Goal: Information Seeking & Learning: Learn about a topic

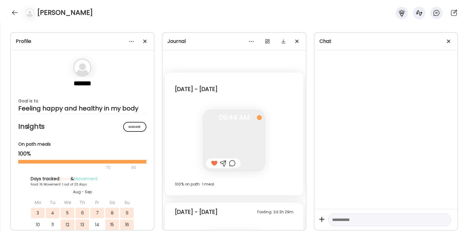
scroll to position [4810, 0]
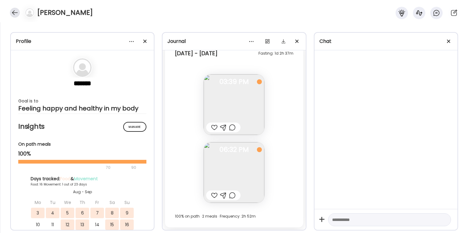
click at [15, 13] on div at bounding box center [15, 13] width 10 height 10
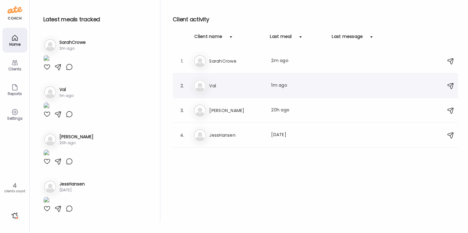
click at [225, 87] on h3 "Val" at bounding box center [236, 85] width 54 height 7
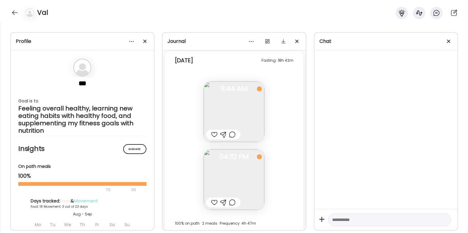
scroll to position [6395, 0]
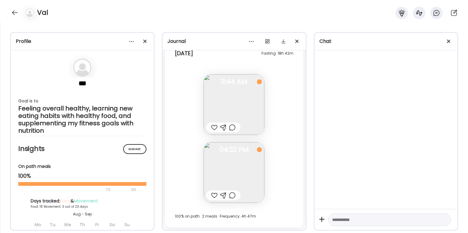
click at [174, 129] on div "Fasting: 18h 42m [DATE] Note not added Questions not answered 11:44 AM Note not…" at bounding box center [234, 136] width 138 height 184
click at [14, 14] on div at bounding box center [15, 13] width 10 height 10
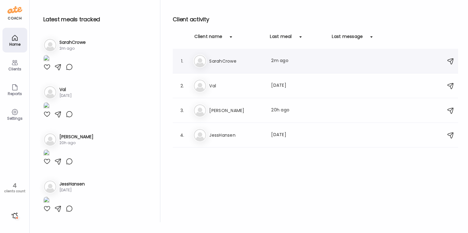
click at [235, 62] on h3 "SarahCrowe" at bounding box center [236, 61] width 54 height 7
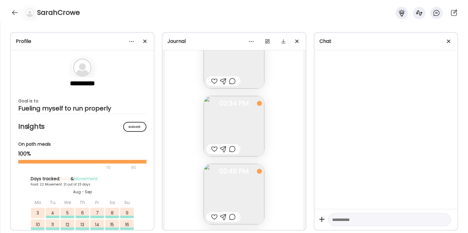
scroll to position [26668, 0]
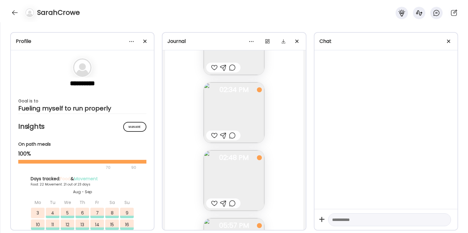
click at [237, 106] on img at bounding box center [233, 113] width 61 height 61
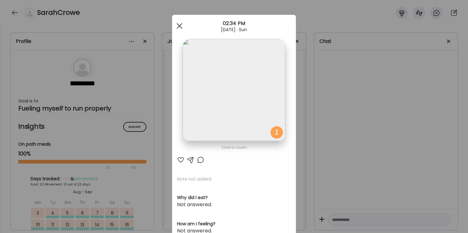
click at [178, 24] on div at bounding box center [179, 26] width 12 height 12
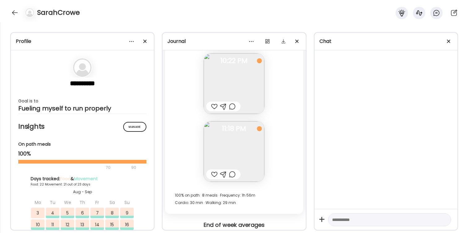
scroll to position [26977, 0]
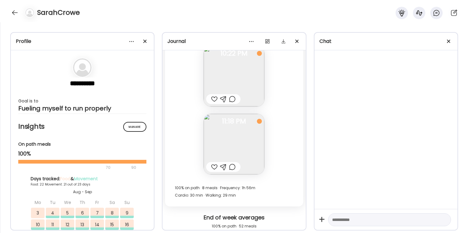
click at [239, 136] on img at bounding box center [233, 144] width 61 height 61
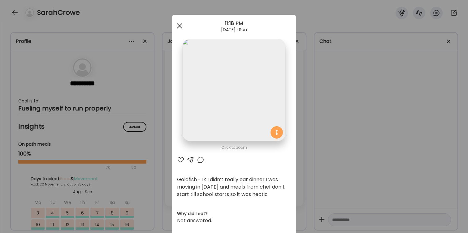
click at [179, 24] on div at bounding box center [179, 26] width 12 height 12
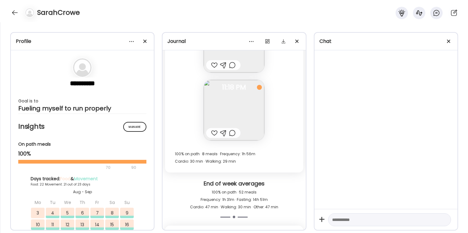
scroll to position [27000, 0]
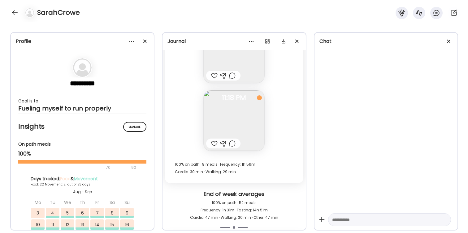
click at [237, 113] on img at bounding box center [233, 121] width 61 height 61
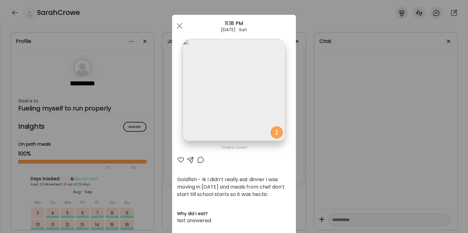
click at [157, 41] on div "Ate Coach Dashboard Wahoo! It’s official Take a moment to set up your Coach Pro…" at bounding box center [234, 116] width 468 height 233
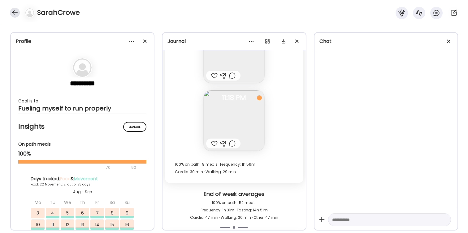
click at [13, 15] on div at bounding box center [15, 13] width 10 height 10
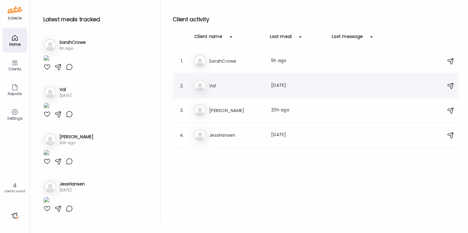
click at [234, 91] on div "Va Val Last meal: [DATE]" at bounding box center [316, 86] width 246 height 14
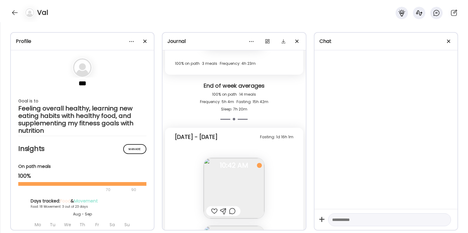
scroll to position [5114, 0]
